Goal: Obtain resource: Download file/media

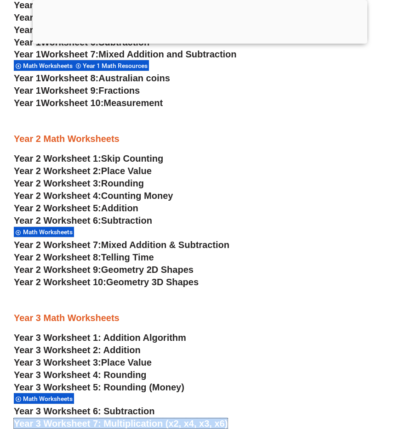
scroll to position [883, 0]
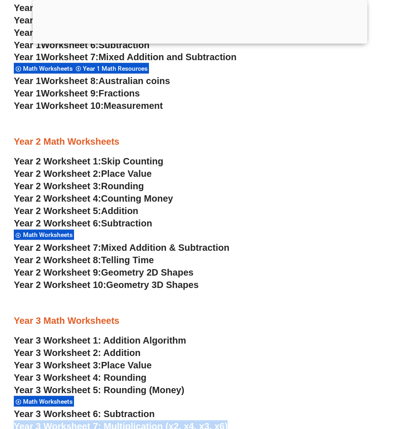
click at [119, 248] on span "Mixed Addition & Subtraction" at bounding box center [165, 248] width 128 height 10
click at [94, 262] on span "Year 2 Worksheet 8:" at bounding box center [57, 260] width 87 height 10
click at [124, 274] on span "Geometry 2D Shapes" at bounding box center [147, 273] width 92 height 10
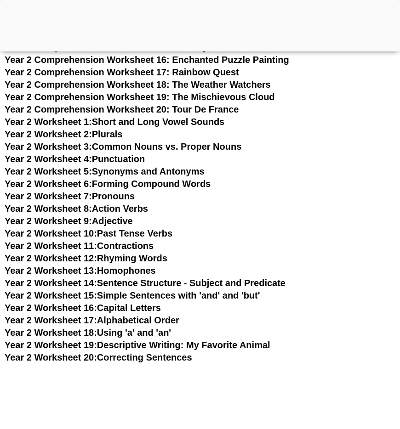
scroll to position [1978, 0]
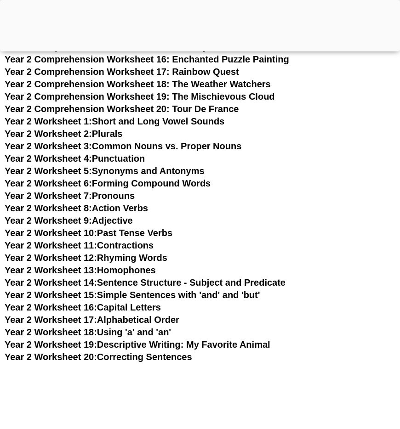
click at [217, 314] on h3 "Year 2 Worksheet 17: Alphabetical Order" at bounding box center [200, 320] width 391 height 12
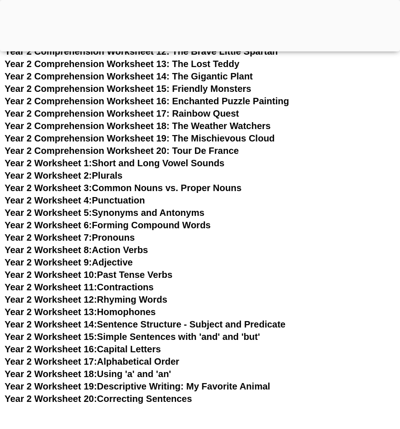
scroll to position [1934, 0]
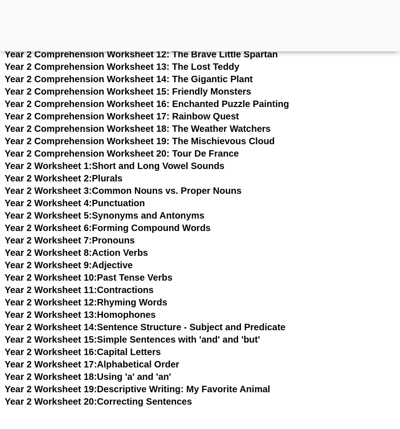
click at [228, 262] on h3 "Year 2 Worksheet 9: Adjective" at bounding box center [200, 265] width 391 height 12
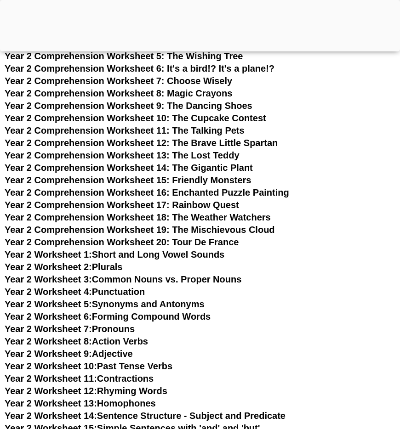
scroll to position [1838, 0]
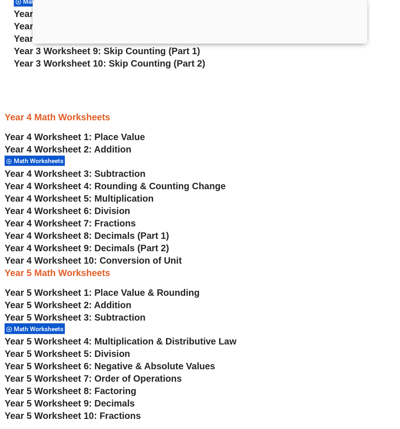
scroll to position [1291, 0]
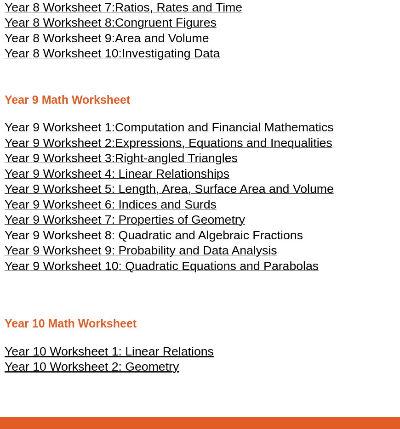
scroll to position [2422, 0]
